Goal: Task Accomplishment & Management: Use online tool/utility

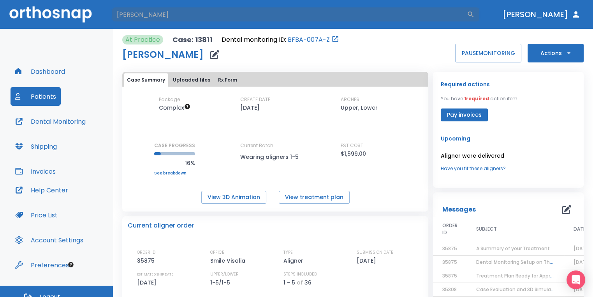
type input "[PERSON_NAME]"
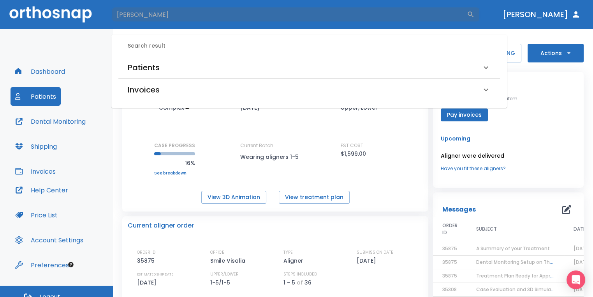
click at [192, 65] on div "Patients" at bounding box center [305, 67] width 354 height 12
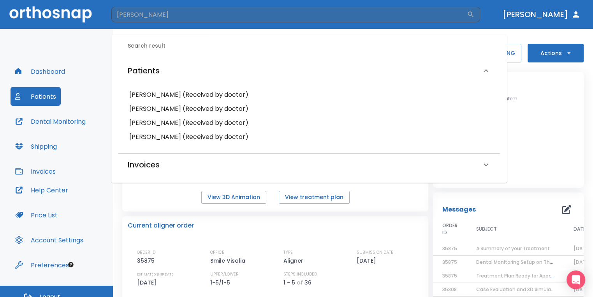
click at [195, 91] on h6 "[PERSON_NAME] (Received by doctor)" at bounding box center [309, 94] width 360 height 11
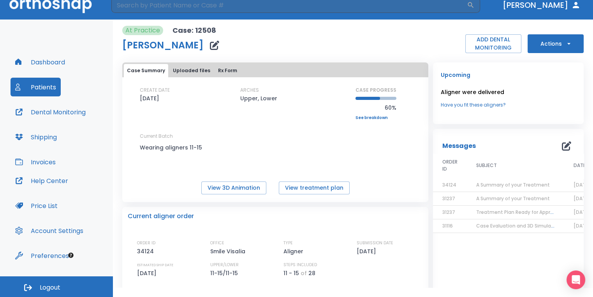
click at [545, 46] on button "Actions" at bounding box center [556, 43] width 56 height 19
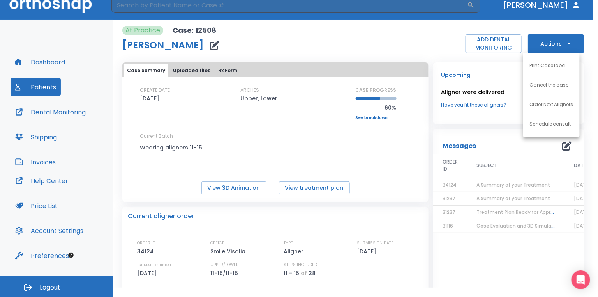
click at [560, 101] on p "Order Next Aligners" at bounding box center [552, 104] width 44 height 7
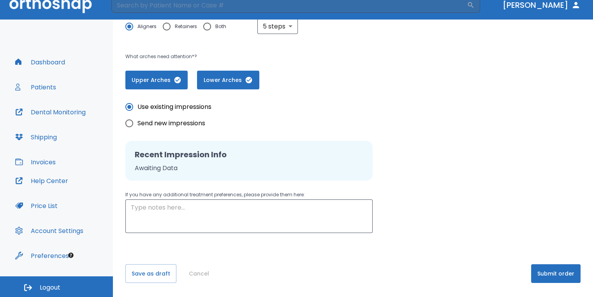
scroll to position [158, 0]
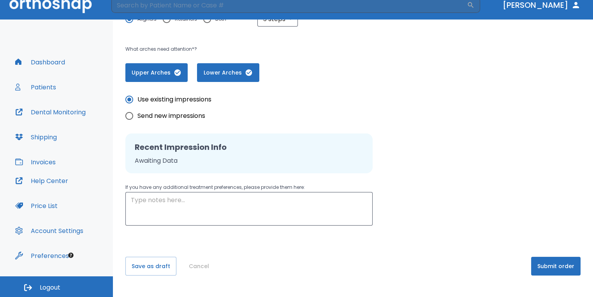
click at [540, 265] on button "Submit order" at bounding box center [555, 265] width 49 height 19
